Goal: Transaction & Acquisition: Purchase product/service

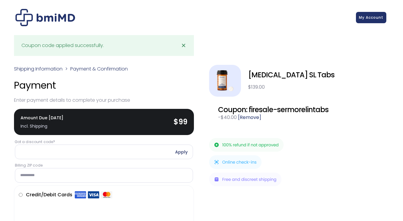
click at [91, 152] on input "Got a discount code?" at bounding box center [104, 152] width 178 height 15
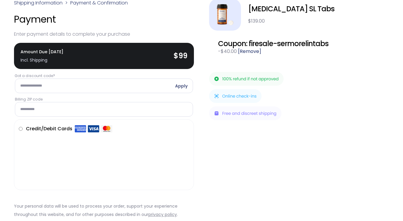
scroll to position [68, 0]
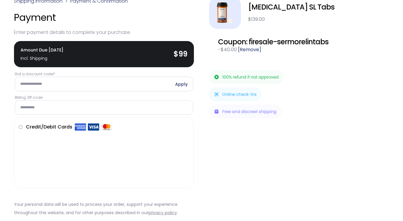
click at [141, 102] on input "**********" at bounding box center [104, 107] width 178 height 15
click at [125, 200] on p "Your personal data will be used to process your order, support your experience …" at bounding box center [104, 208] width 180 height 17
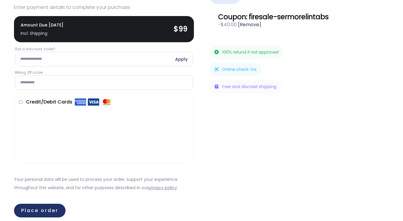
scroll to position [94, 0]
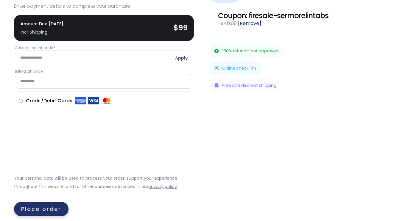
click at [48, 208] on button "Place order" at bounding box center [41, 209] width 55 height 14
